Goal: Use online tool/utility: Use online tool/utility

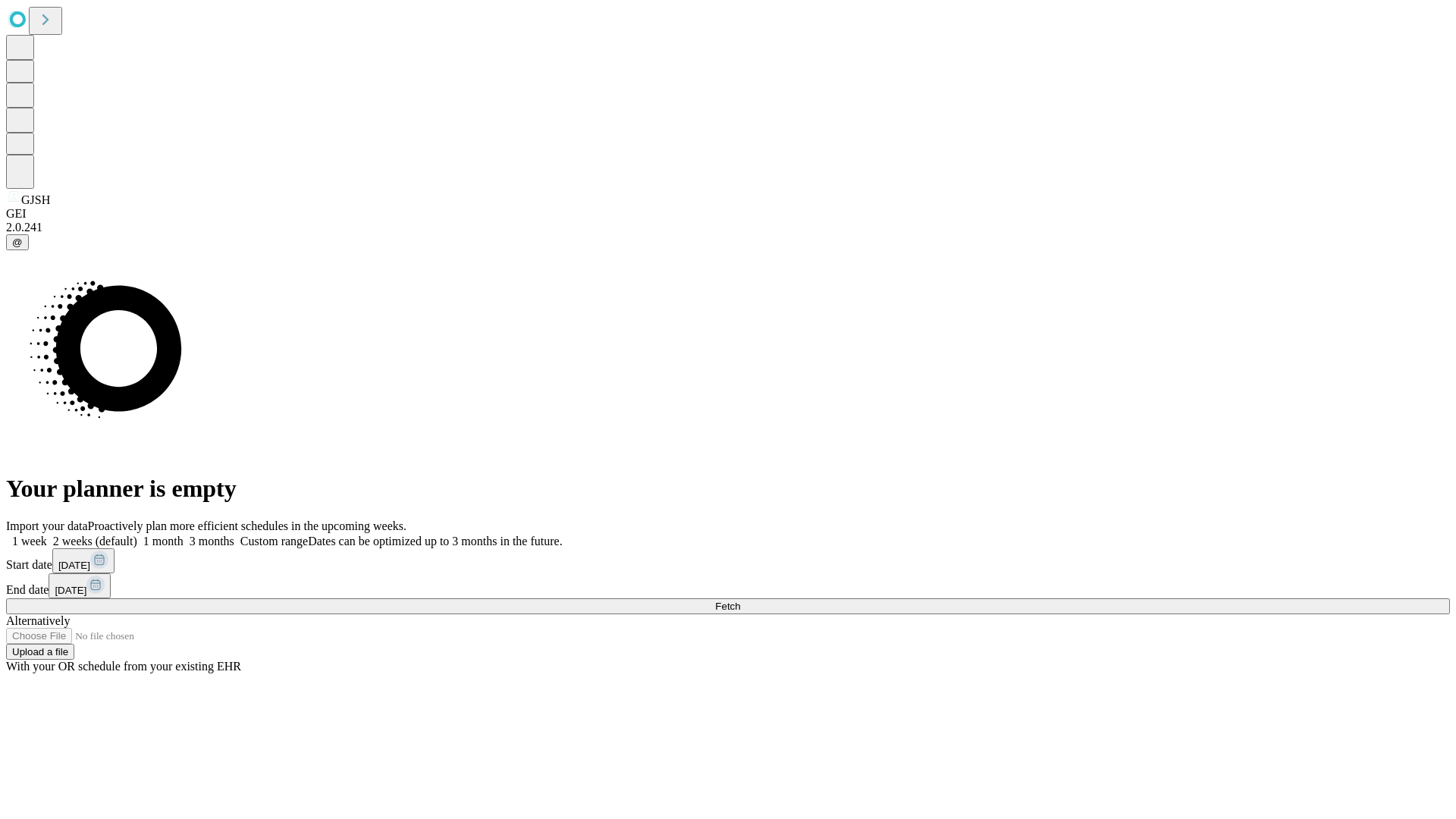
click at [740, 601] on span "Fetch" at bounding box center [727, 607] width 25 height 12
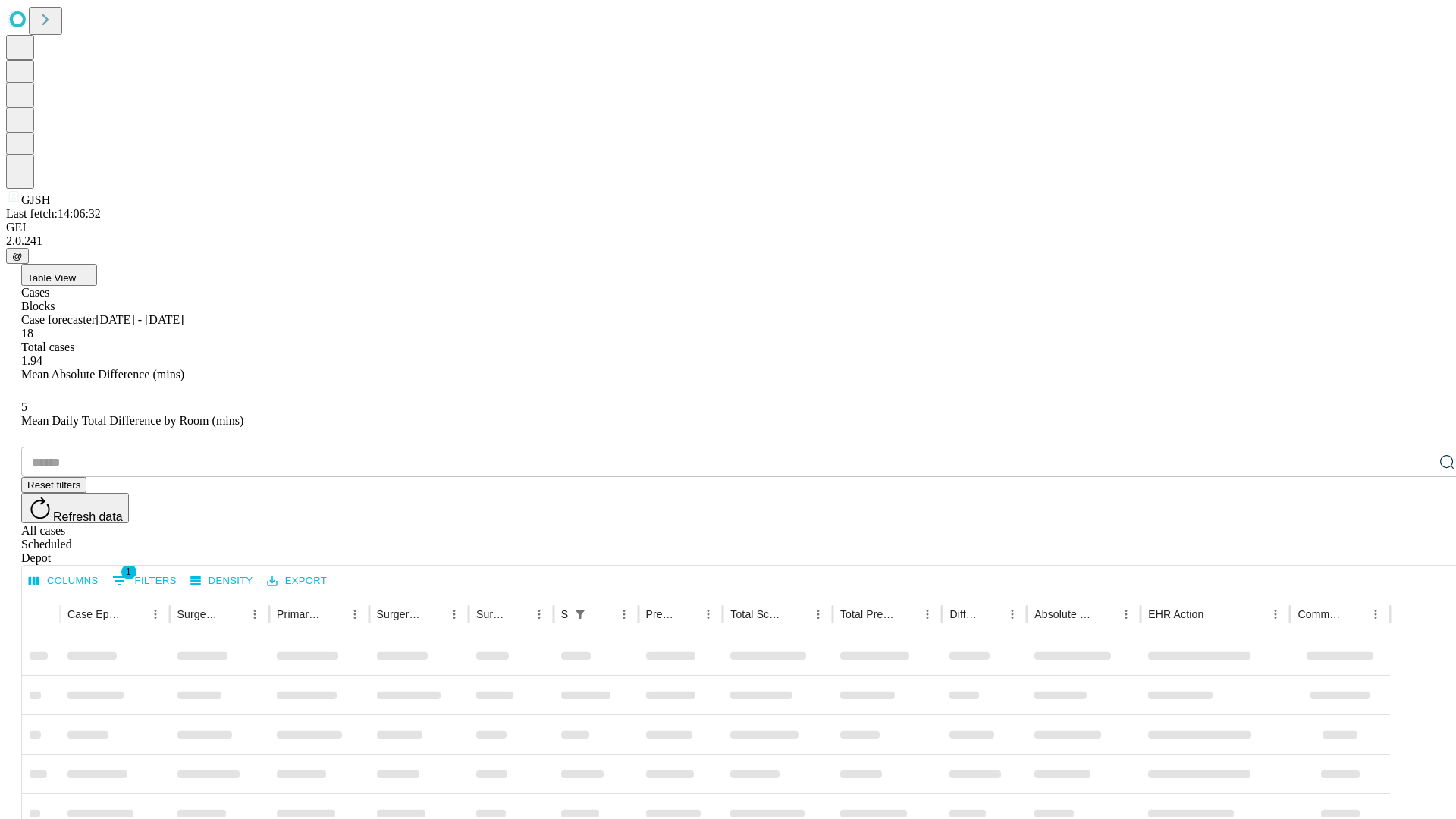
click at [76, 272] on span "Table View" at bounding box center [52, 278] width 48 height 12
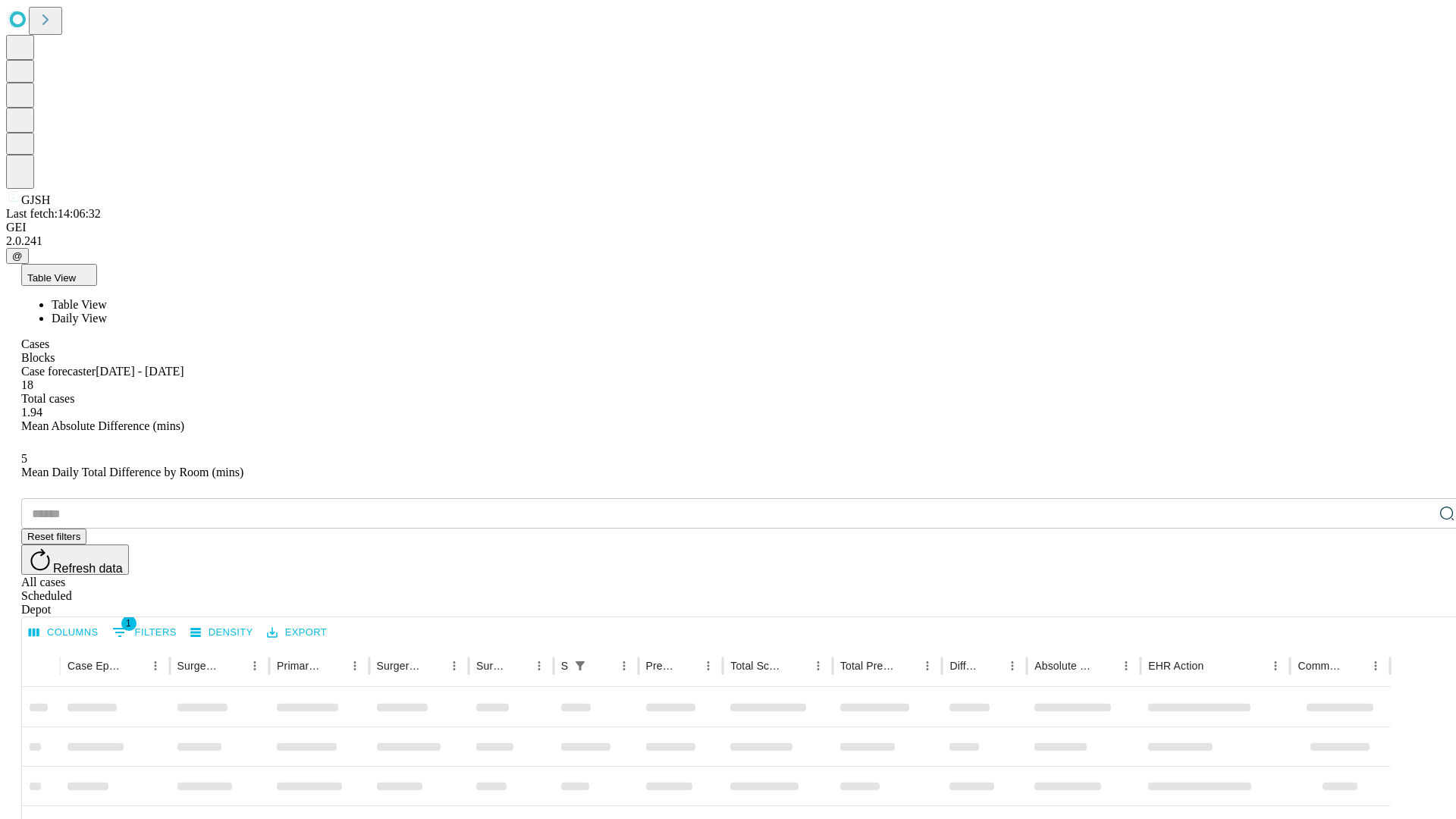
click at [107, 312] on span "Daily View" at bounding box center [79, 318] width 56 height 12
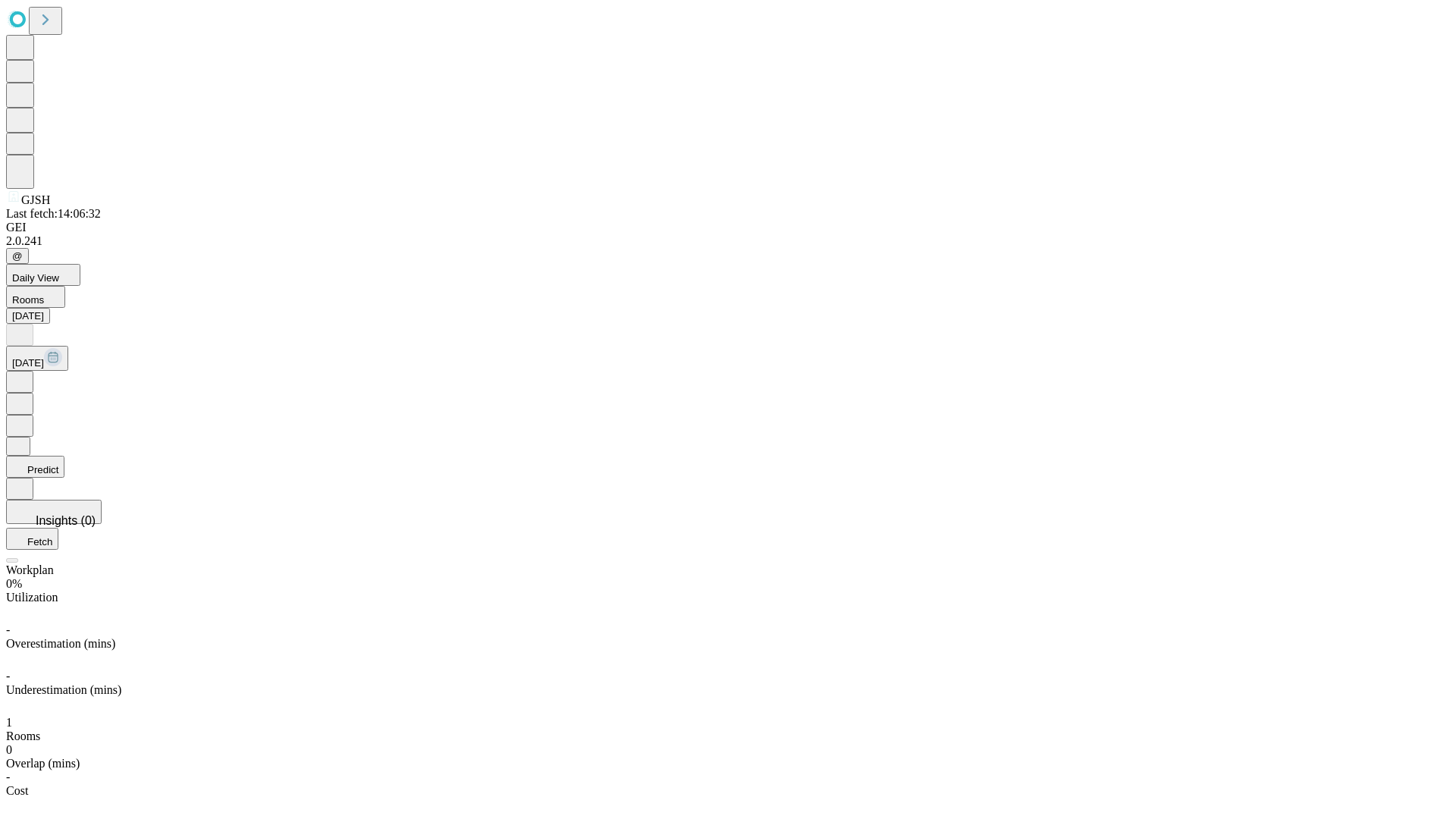
click at [64, 456] on button "Predict" at bounding box center [35, 467] width 58 height 22
